Goal: Communication & Community: Answer question/provide support

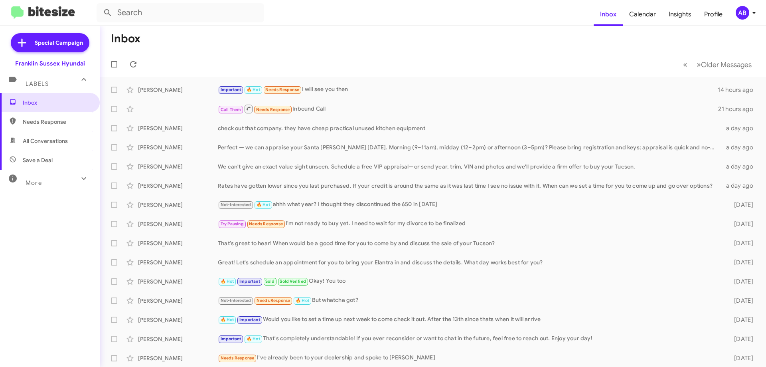
click at [388, 93] on div "Important 🔥 Hot Needs Response I will see you then" at bounding box center [468, 89] width 500 height 9
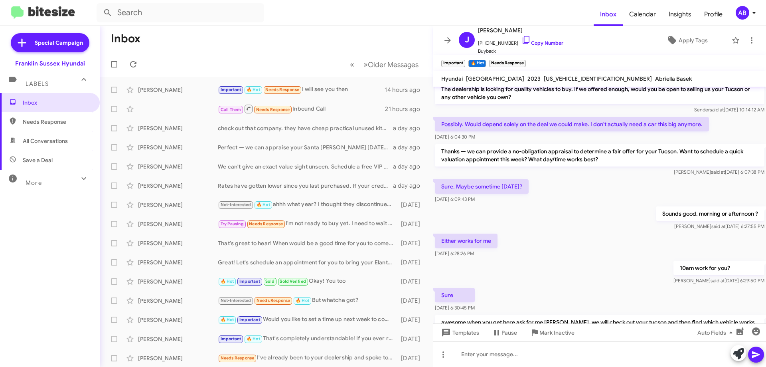
scroll to position [11, 0]
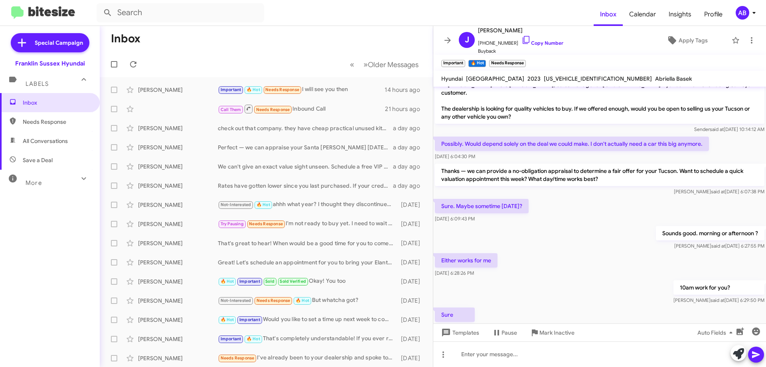
click at [521, 41] on icon at bounding box center [526, 40] width 10 height 10
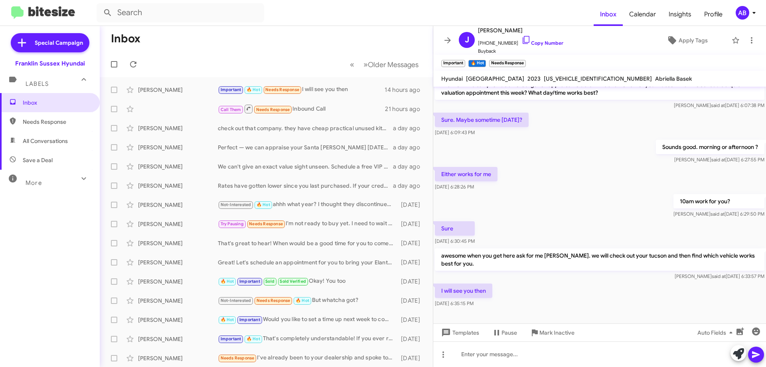
scroll to position [107, 0]
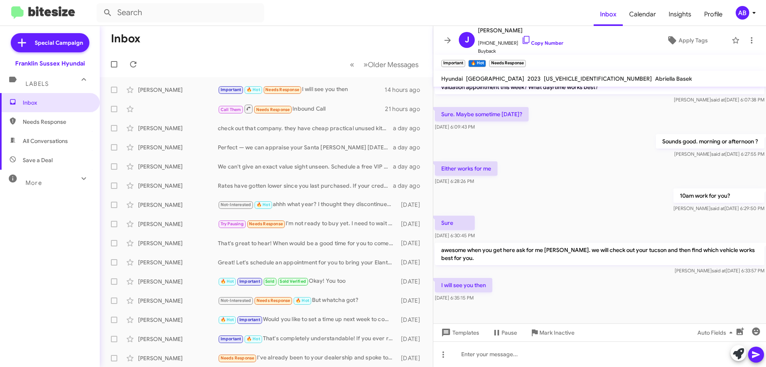
click at [446, 41] on icon at bounding box center [448, 41] width 10 height 10
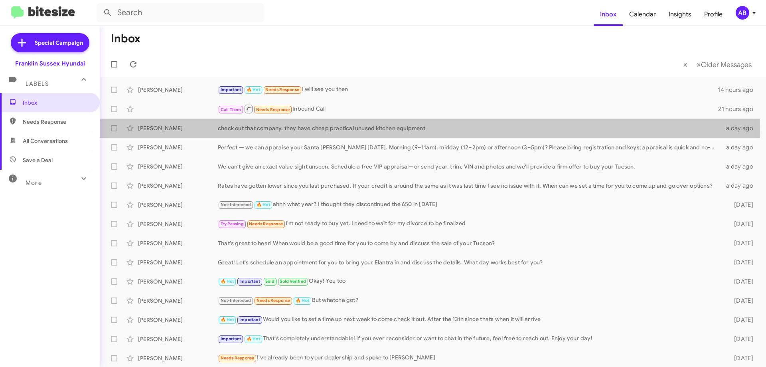
click at [301, 130] on div "check out that company. they have cheap practical unused kitchen equipment" at bounding box center [469, 128] width 503 height 8
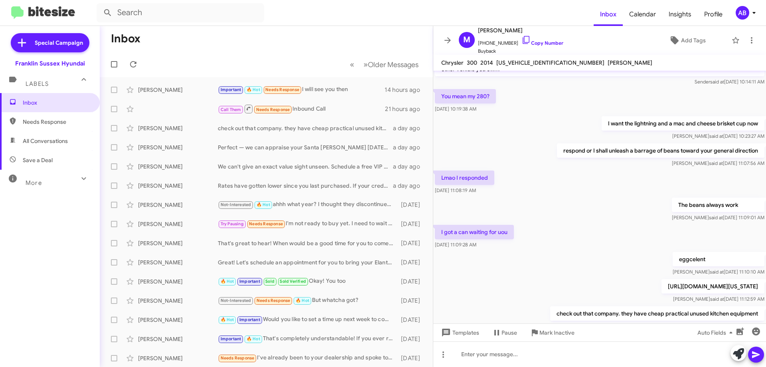
scroll to position [75, 0]
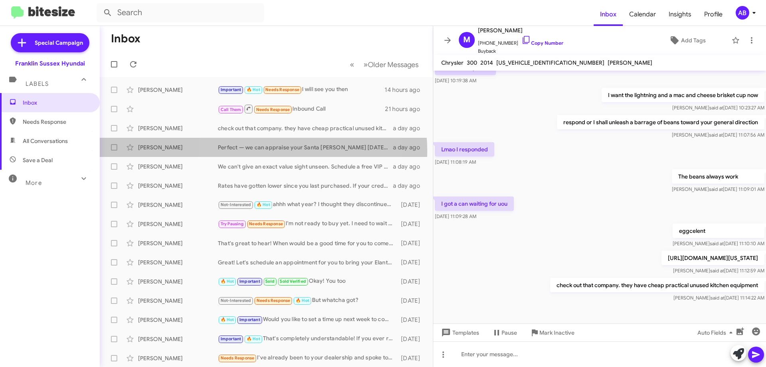
click at [262, 151] on div "Perfect — we can appraise your Santa [PERSON_NAME] [DATE]. Morning (9–11am), mi…" at bounding box center [305, 147] width 175 height 8
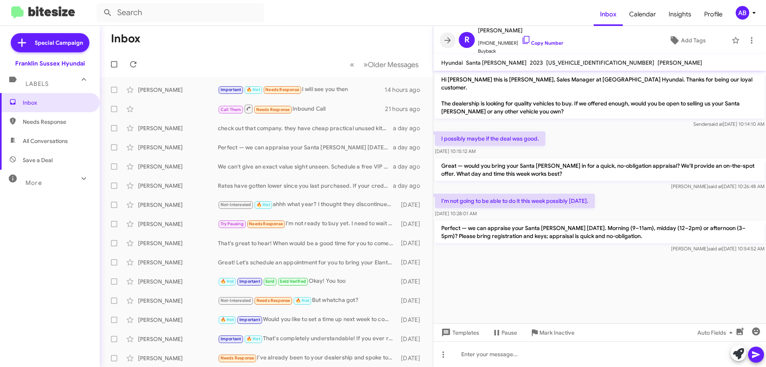
click at [443, 37] on icon at bounding box center [448, 41] width 10 height 10
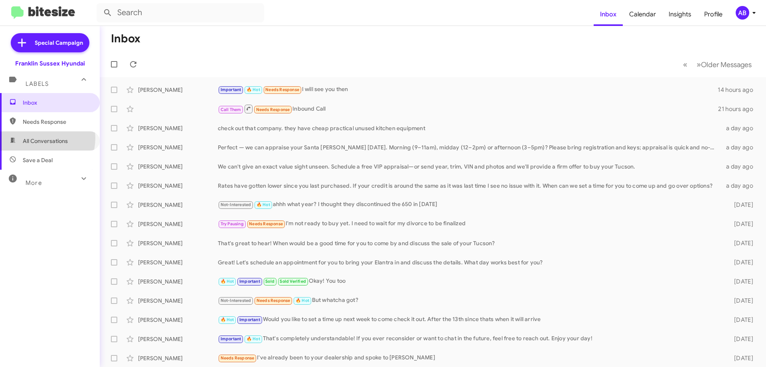
click at [36, 138] on span "All Conversations" at bounding box center [45, 141] width 45 height 8
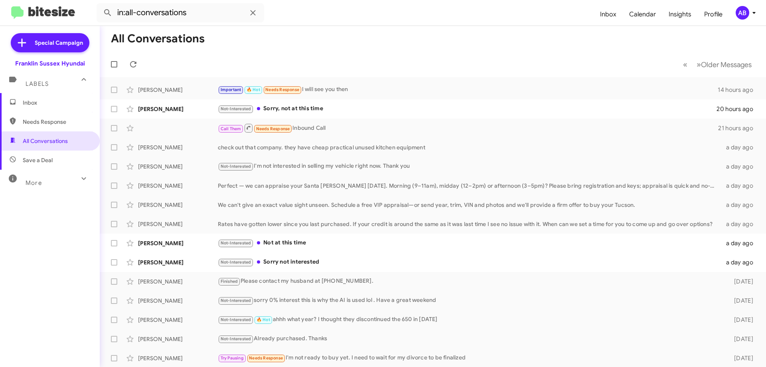
click at [308, 132] on div "Call Them Needs Response Inbound Call" at bounding box center [468, 128] width 500 height 10
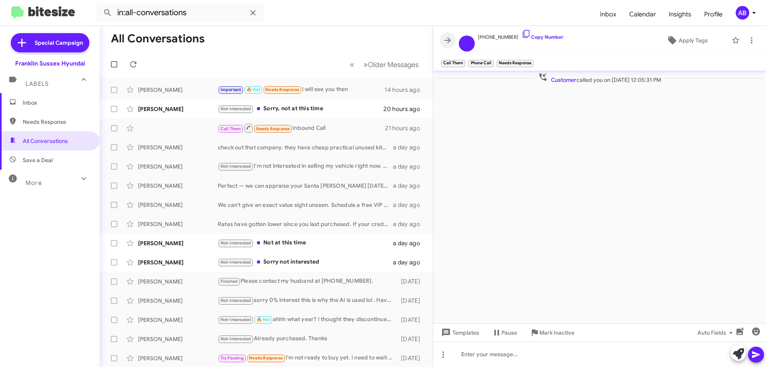
click at [450, 43] on icon at bounding box center [448, 41] width 10 height 10
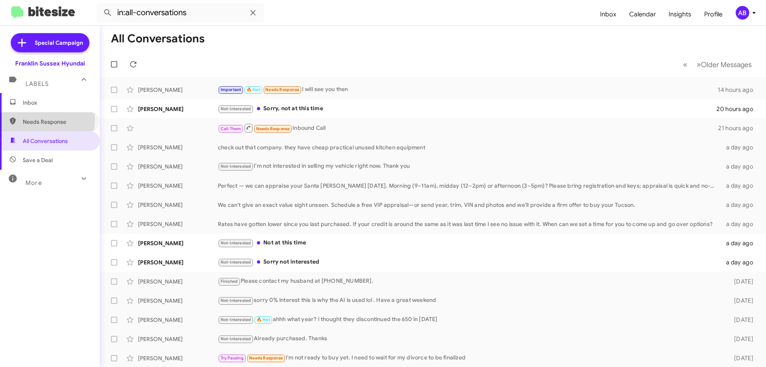
click at [43, 119] on span "Needs Response" at bounding box center [57, 122] width 68 height 8
type input "in:needs-response"
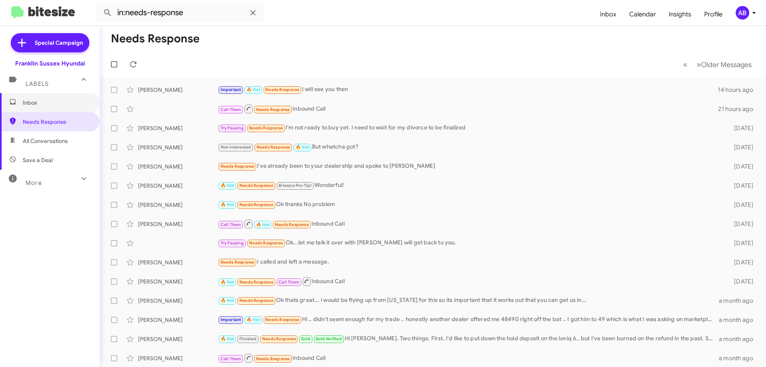
click at [51, 103] on span "Inbox" at bounding box center [57, 103] width 68 height 8
